Goal: Share content

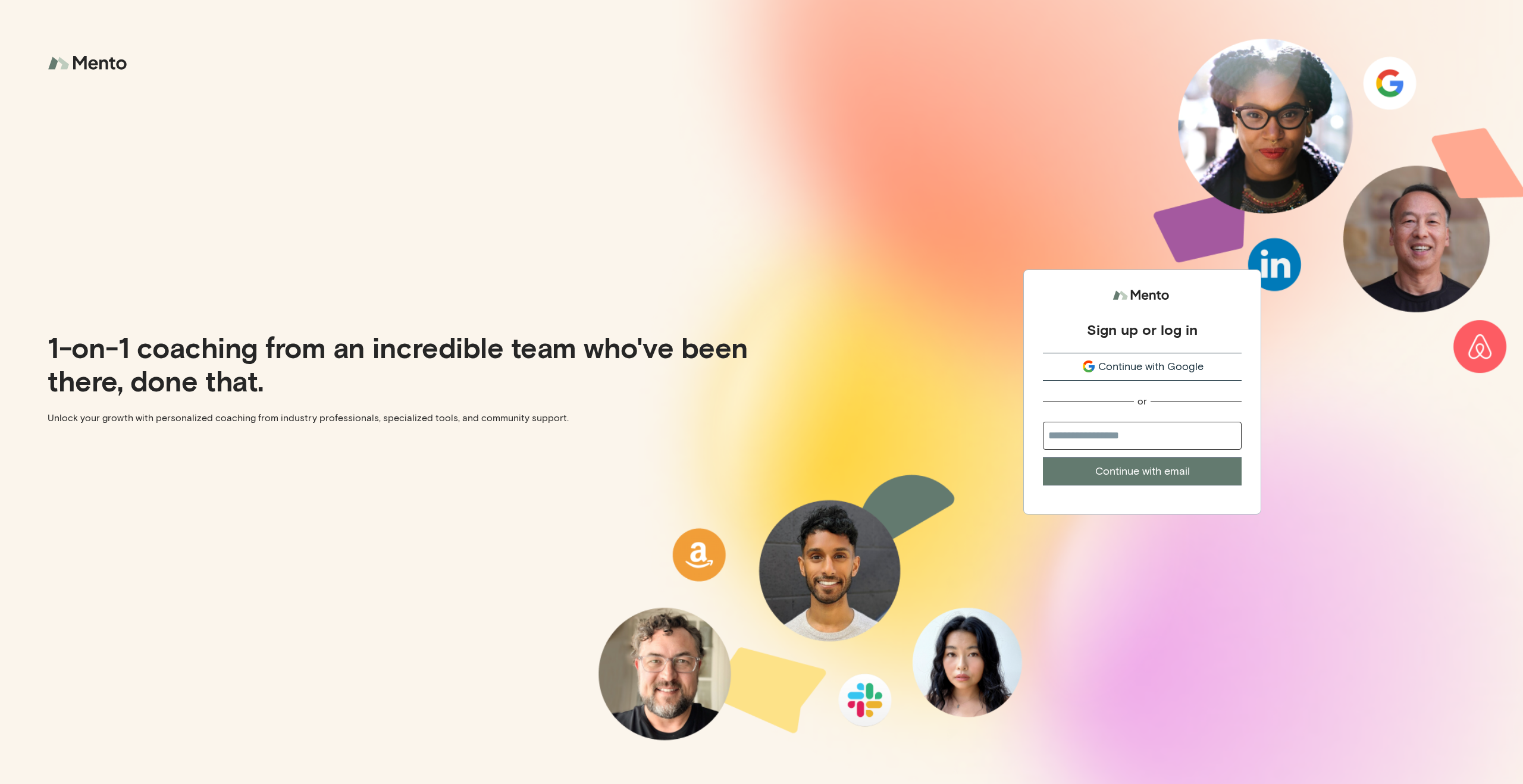
type input "**********"
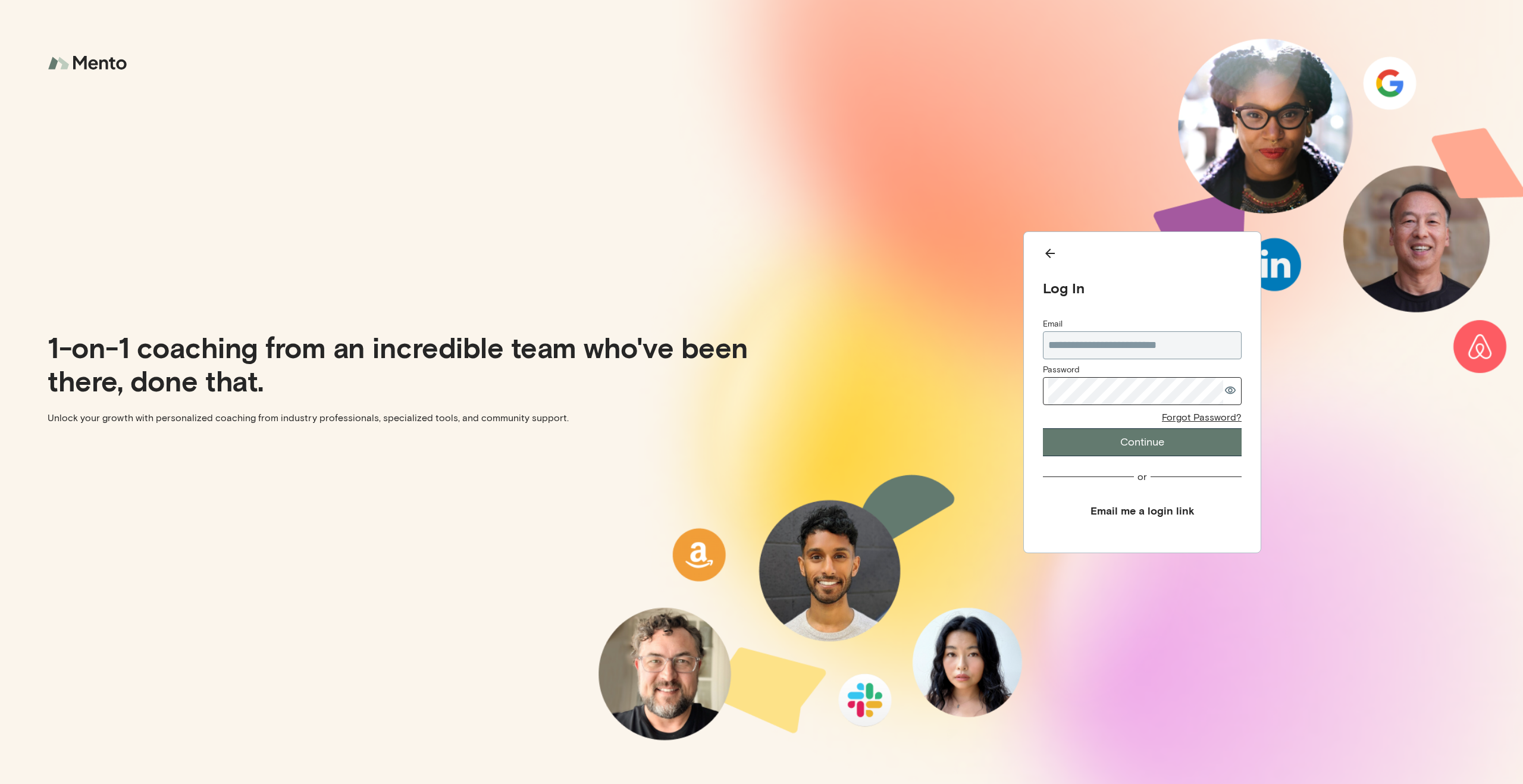
click at [1106, 440] on button "Continue" at bounding box center [1142, 441] width 199 height 28
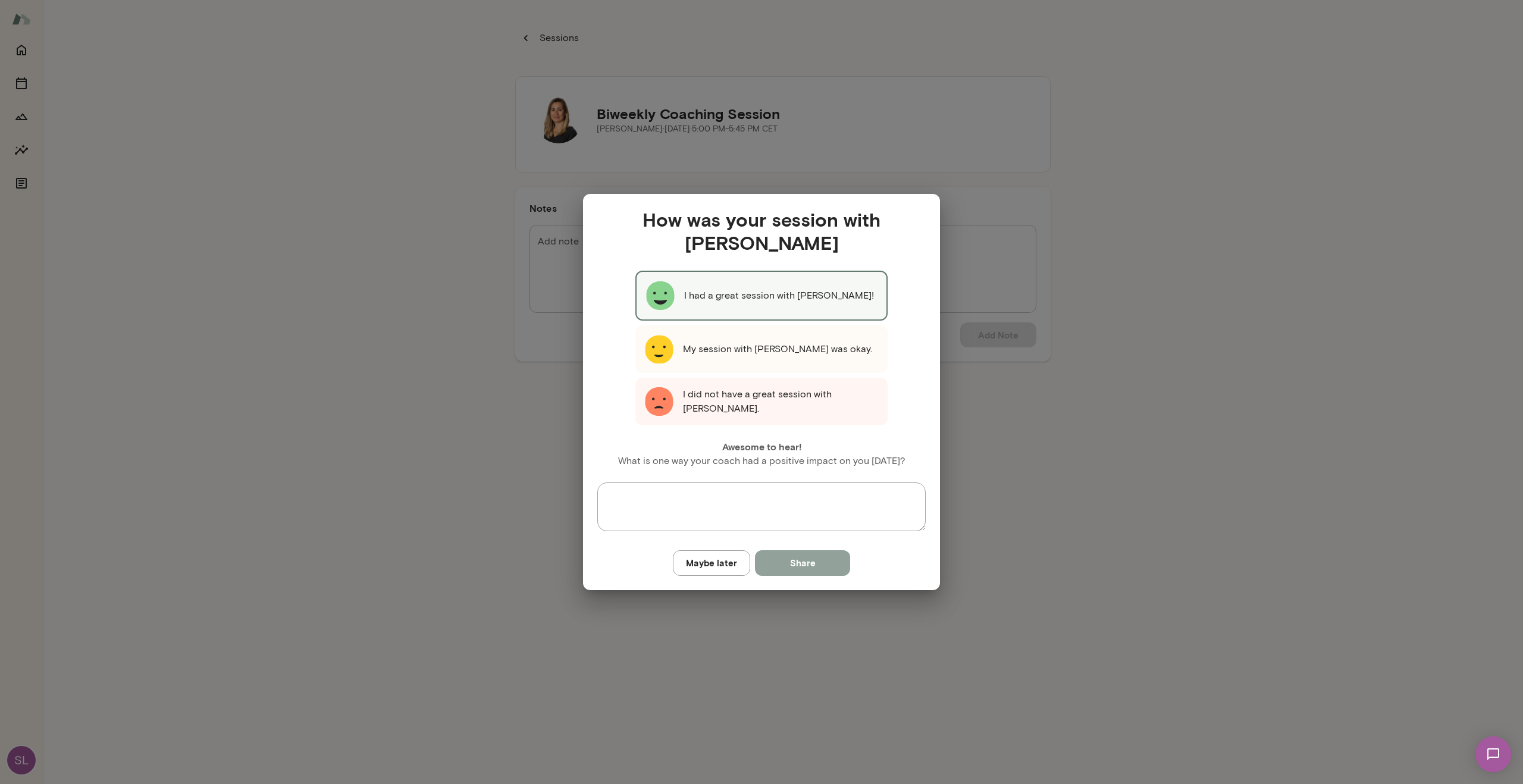
click at [809, 568] on button "Share" at bounding box center [802, 563] width 95 height 25
